Goal: Information Seeking & Learning: Learn about a topic

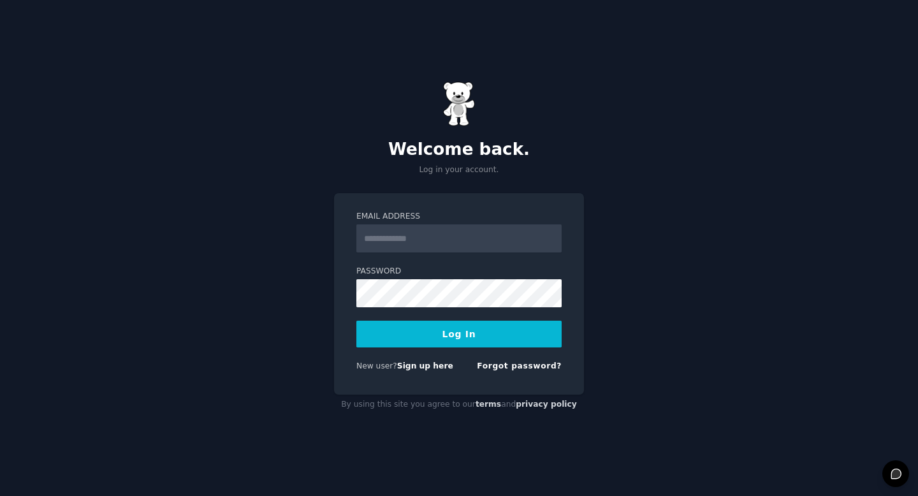
click at [471, 238] on input "Email Address" at bounding box center [459, 239] width 205 height 28
click at [450, 239] on input "**********" at bounding box center [459, 239] width 205 height 28
type input "**********"
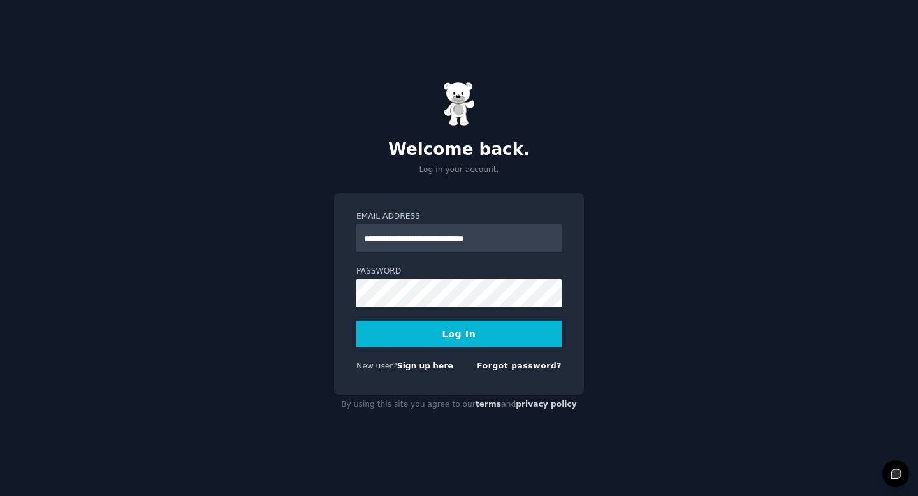
click at [483, 332] on button "Log In" at bounding box center [459, 334] width 205 height 27
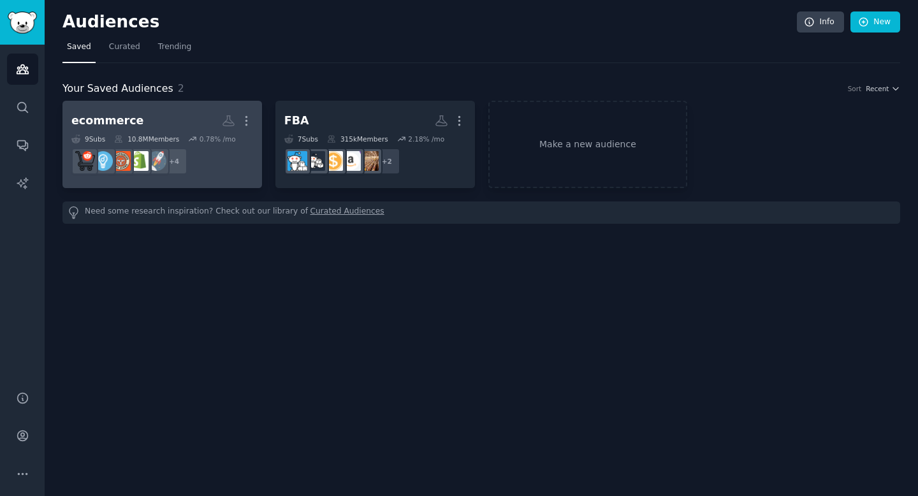
click at [183, 144] on dd "r/kickstarter, r/smallbusinessuk, r/Entrepreneurs, r/smallbusiness + 4" at bounding box center [162, 162] width 182 height 36
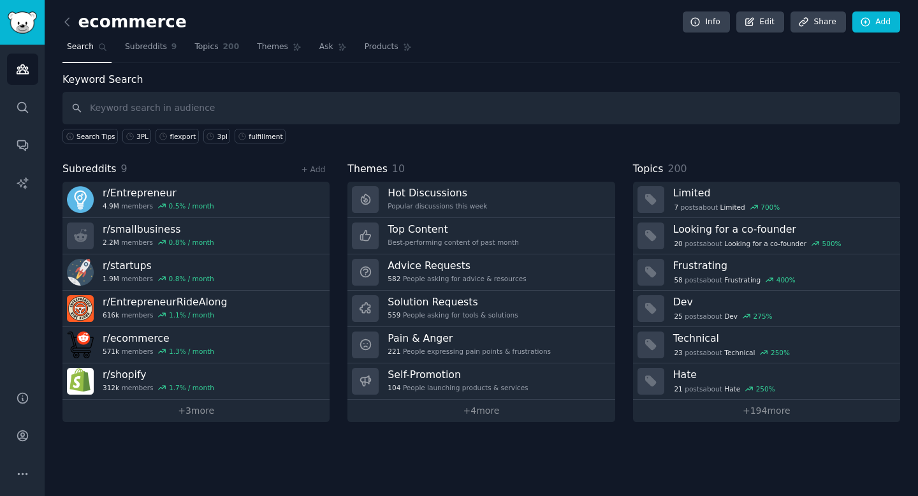
click at [265, 105] on input "text" at bounding box center [482, 108] width 838 height 33
type input "3pl"
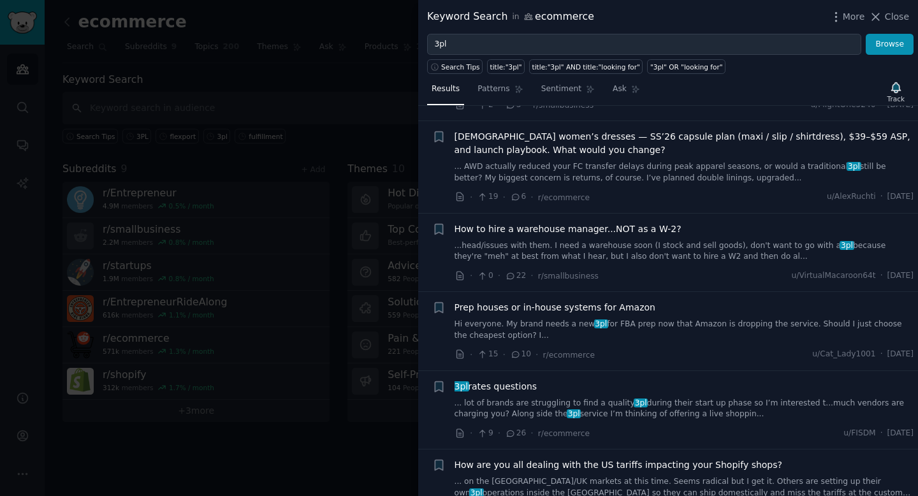
scroll to position [557, 0]
click at [517, 355] on icon at bounding box center [515, 353] width 11 height 9
click at [521, 301] on span "Prep houses or in-house systems for Amazon" at bounding box center [555, 306] width 201 height 13
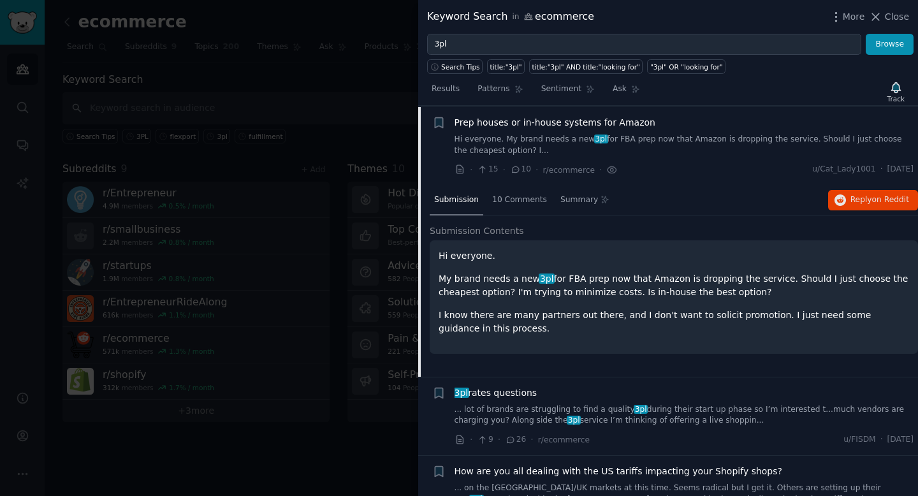
scroll to position [742, 0]
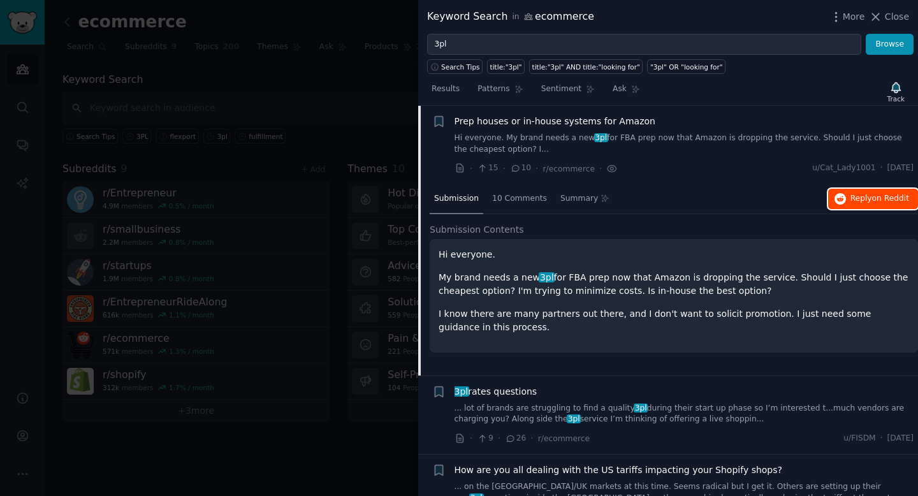
click at [873, 199] on span "on Reddit" at bounding box center [891, 198] width 37 height 9
click at [670, 126] on div "Prep houses or in-house systems for Amazon" at bounding box center [685, 121] width 460 height 13
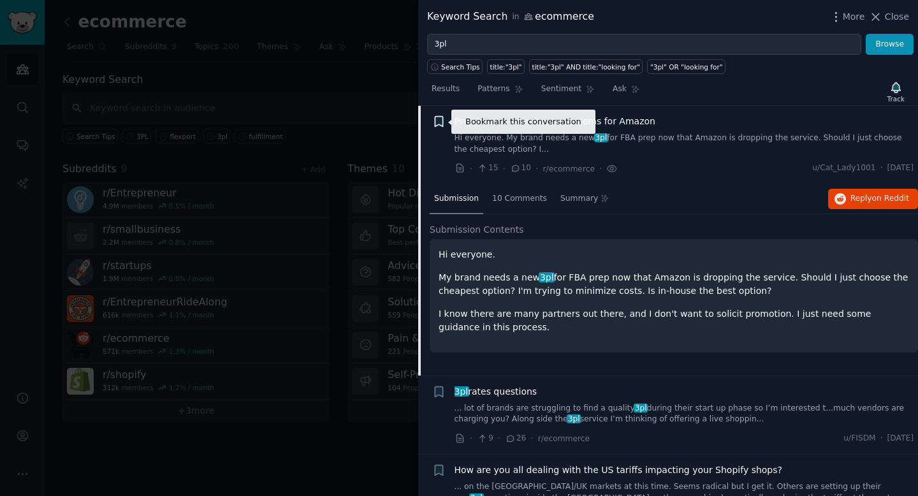
click at [441, 117] on icon "button" at bounding box center [439, 122] width 8 height 10
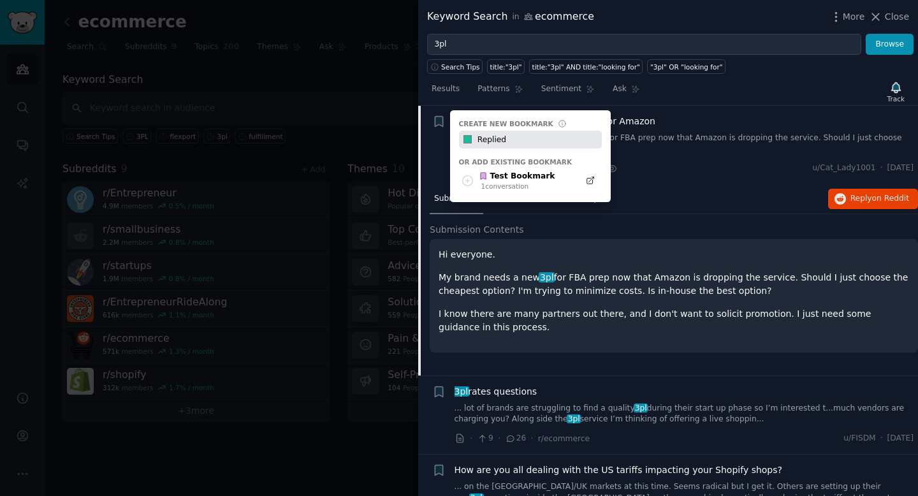
type input "Replied"
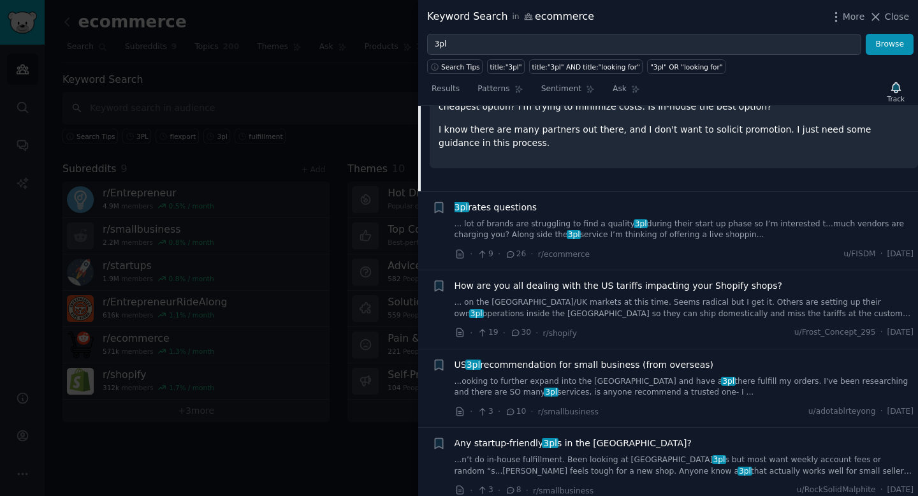
scroll to position [928, 0]
